Goal: Task Accomplishment & Management: Use online tool/utility

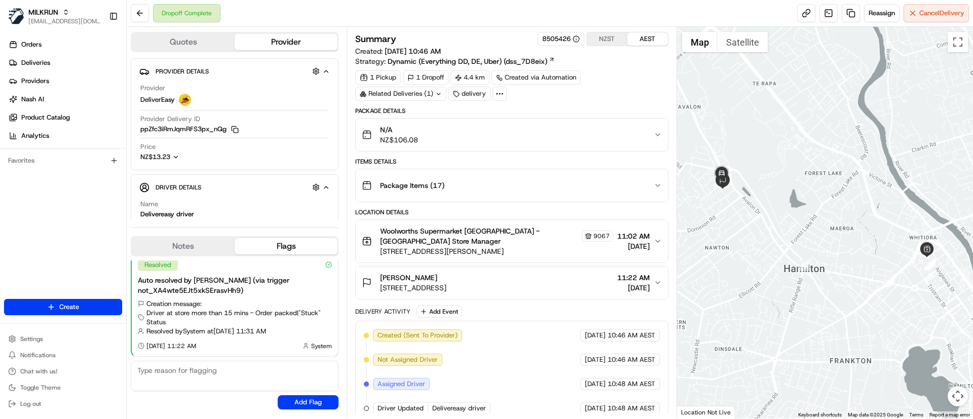
click at [410, 89] on div "Related Deliveries (1)" at bounding box center [400, 94] width 91 height 14
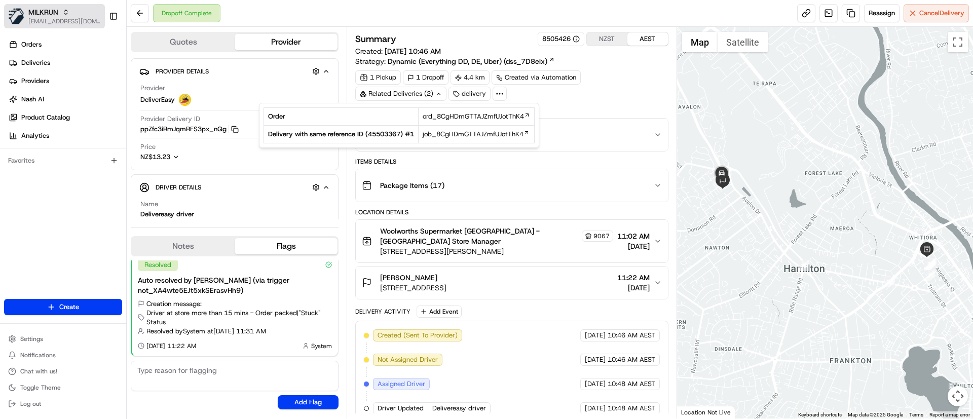
click at [33, 18] on span "[EMAIL_ADDRESS][DOMAIN_NAME]" at bounding box center [64, 21] width 72 height 8
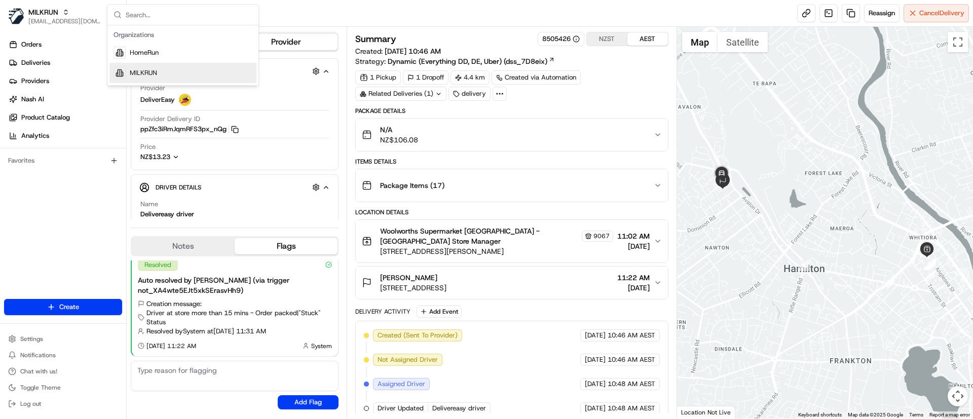
click at [132, 74] on span "MILKRUN" at bounding box center [143, 72] width 27 height 9
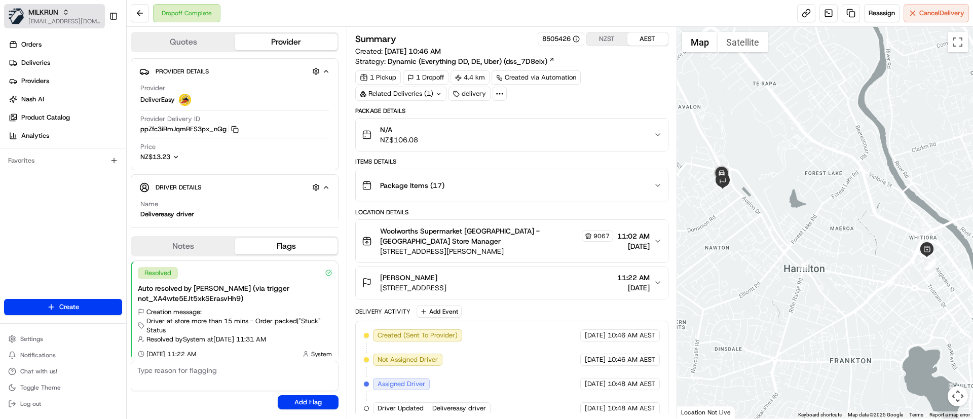
click at [47, 10] on span "MILKRUN" at bounding box center [43, 12] width 30 height 10
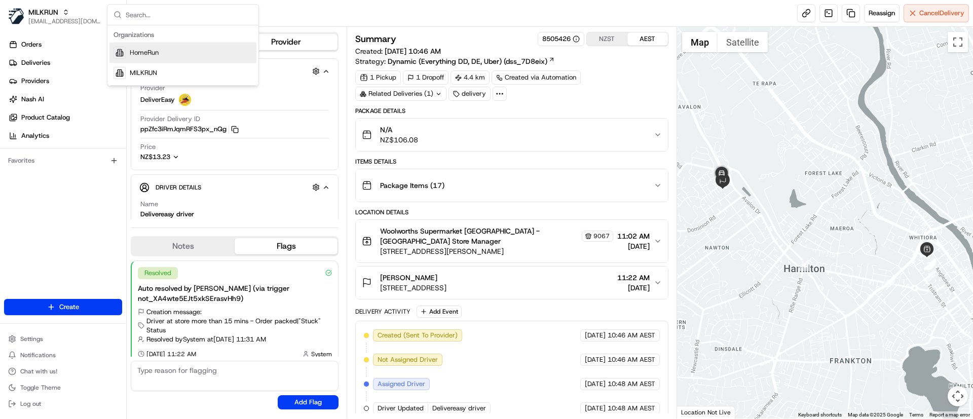
click at [133, 50] on span "HomeRun" at bounding box center [144, 52] width 29 height 9
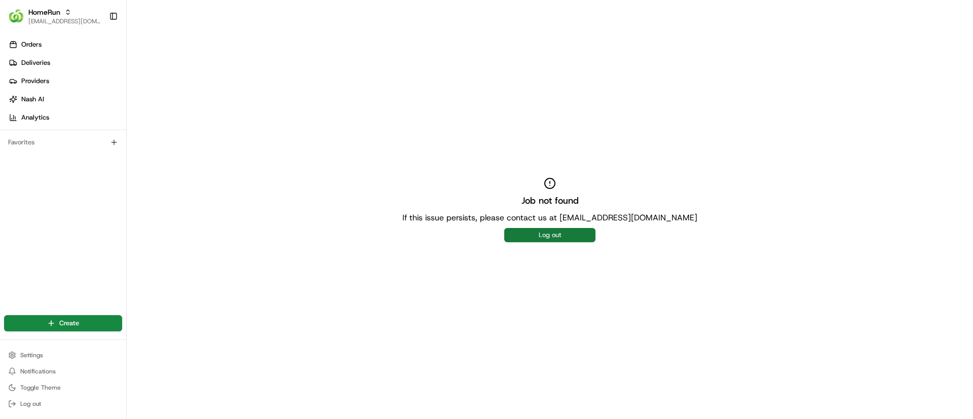
click at [567, 241] on button "Log out" at bounding box center [549, 235] width 91 height 14
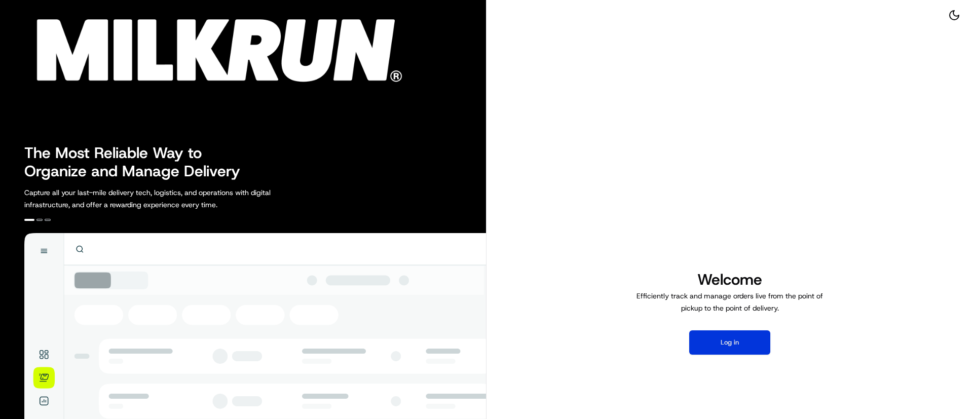
click at [707, 340] on button "Log in" at bounding box center [729, 342] width 81 height 24
click at [724, 337] on button "Log in" at bounding box center [729, 342] width 81 height 24
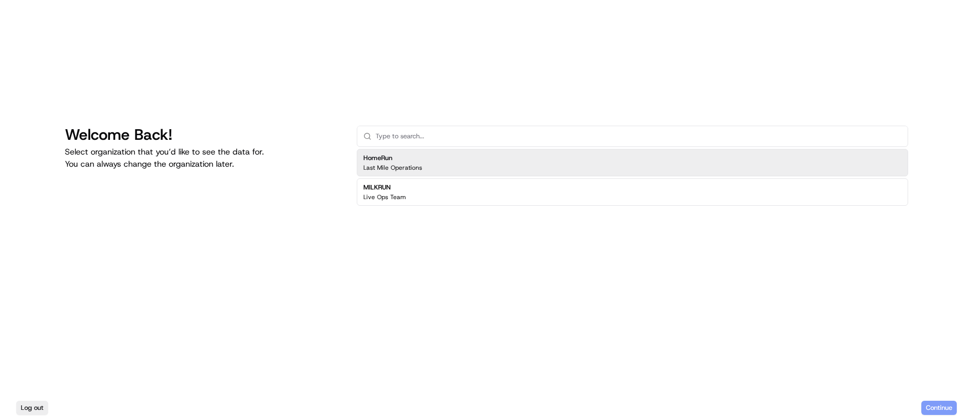
click at [380, 166] on p "Last Mile Operations" at bounding box center [392, 168] width 59 height 8
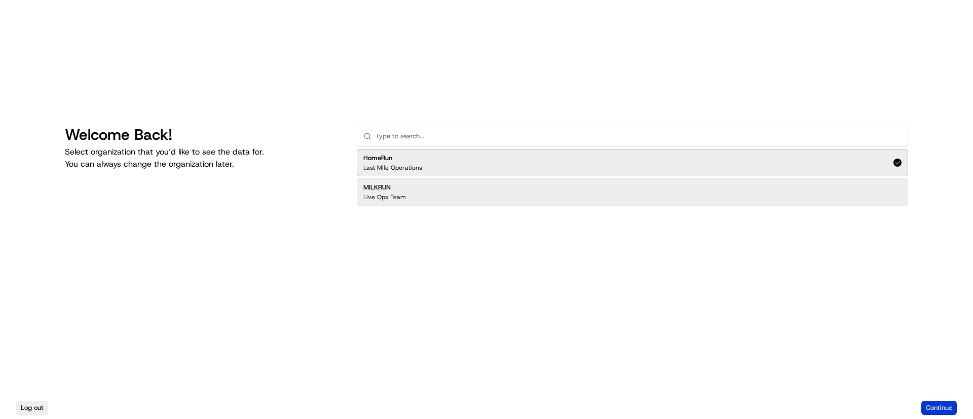
click at [943, 404] on button "Continue" at bounding box center [938, 408] width 35 height 14
